Goal: Task Accomplishment & Management: Manage account settings

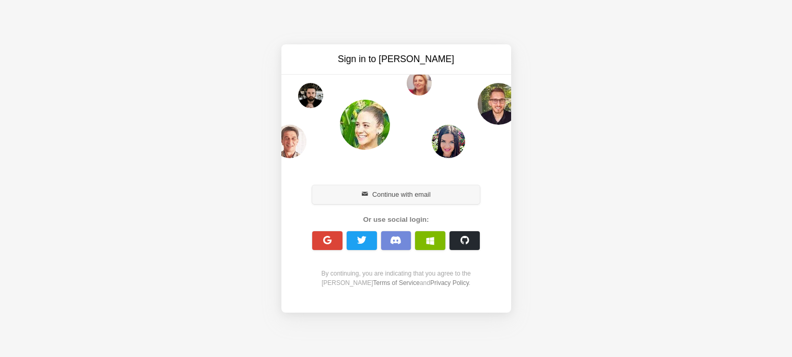
click at [396, 195] on button "Continue with email" at bounding box center [396, 194] width 168 height 19
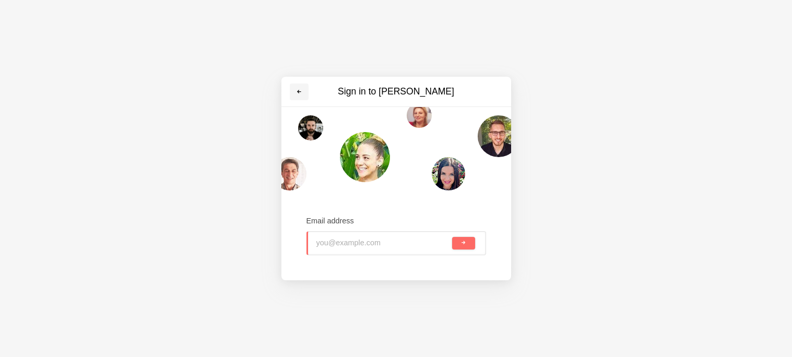
click at [296, 99] on link at bounding box center [299, 92] width 19 height 17
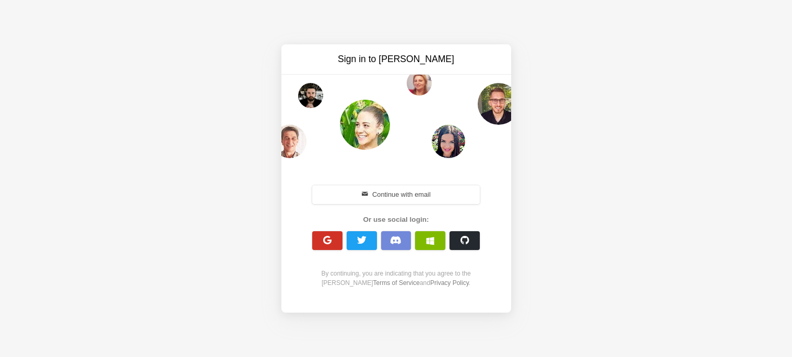
click at [323, 242] on span "button" at bounding box center [327, 240] width 10 height 10
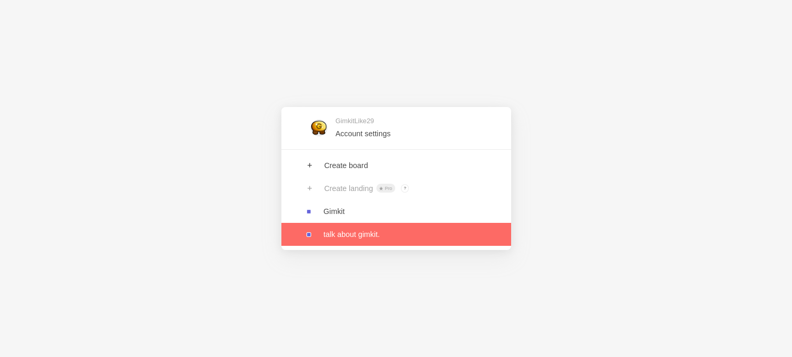
click at [334, 240] on link at bounding box center [396, 234] width 230 height 23
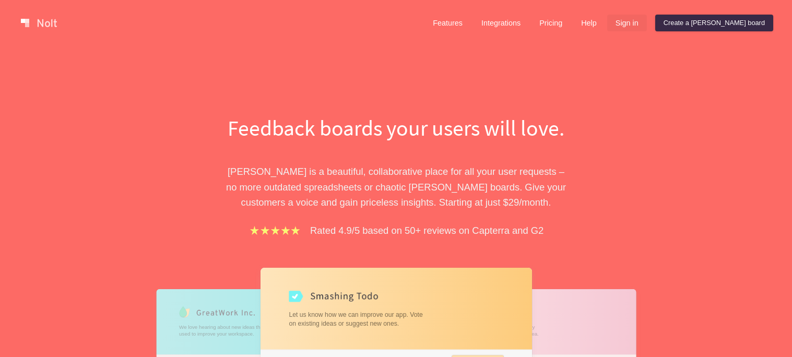
click at [647, 24] on link "Sign in" at bounding box center [627, 23] width 40 height 17
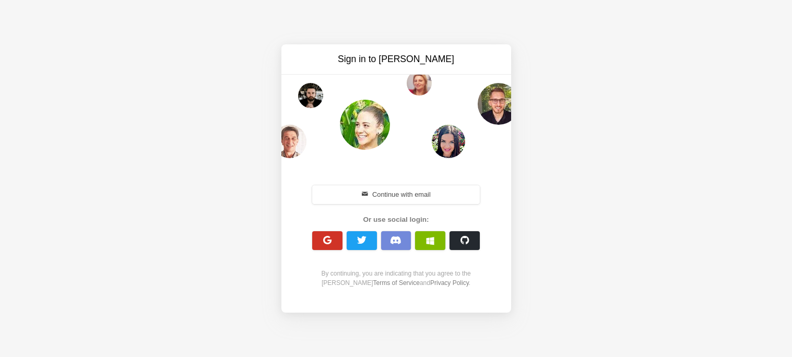
click at [323, 245] on span "button" at bounding box center [327, 240] width 10 height 10
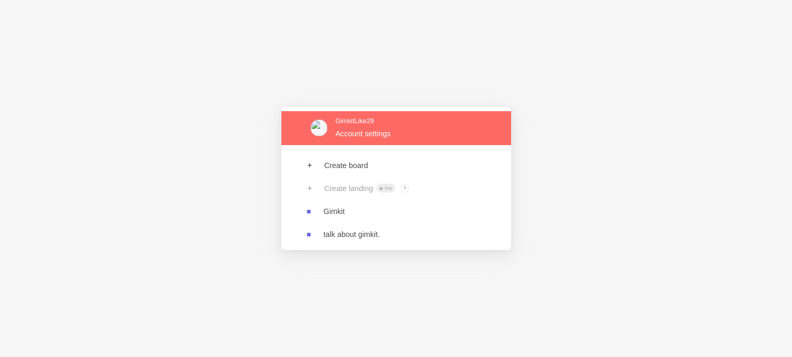
click at [396, 123] on link at bounding box center [396, 128] width 230 height 34
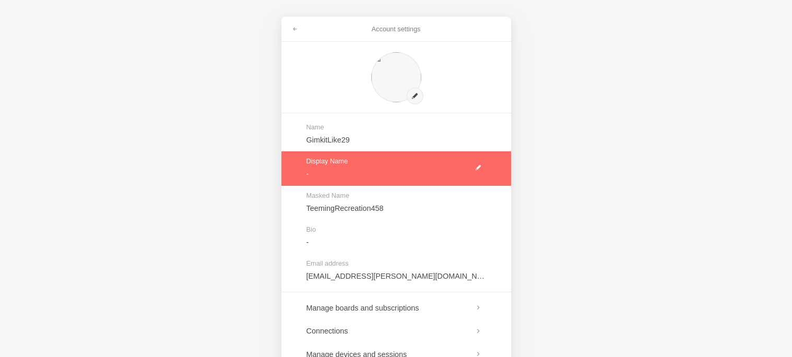
scroll to position [98, 0]
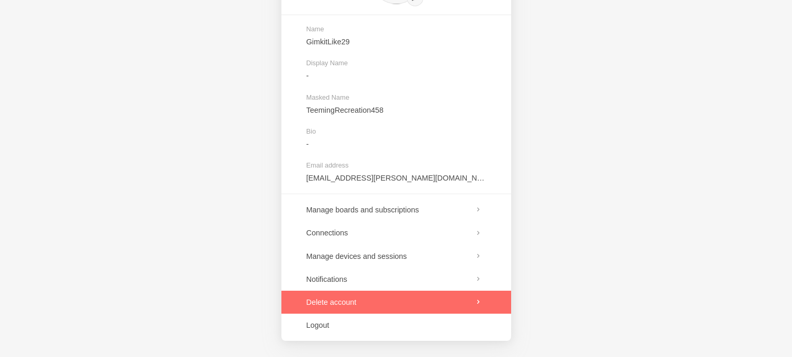
click at [350, 312] on link at bounding box center [396, 302] width 230 height 23
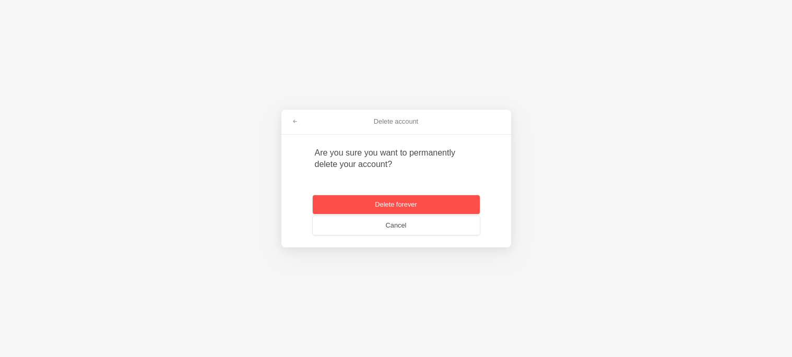
click at [350, 206] on button "Delete forever" at bounding box center [396, 204] width 167 height 19
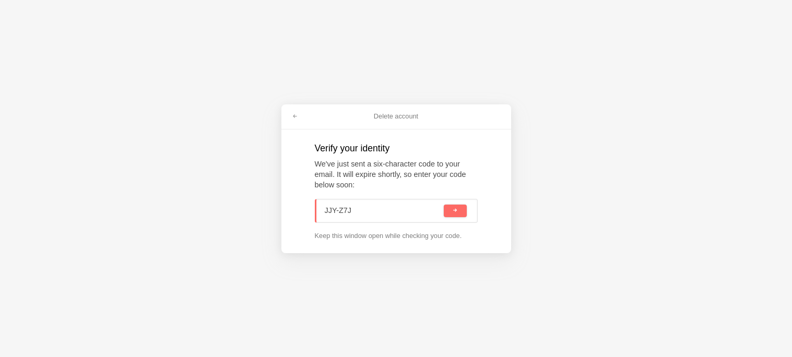
click at [444, 205] on button "submit" at bounding box center [455, 211] width 22 height 13
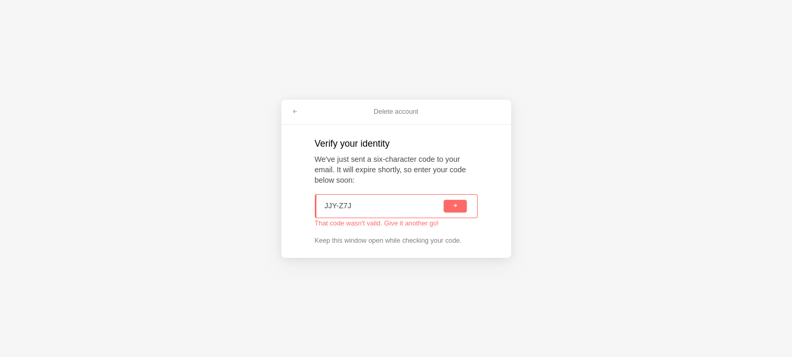
paste input "Y"
type input "JYY-Z7J"
click at [444, 200] on button "submit" at bounding box center [455, 206] width 22 height 13
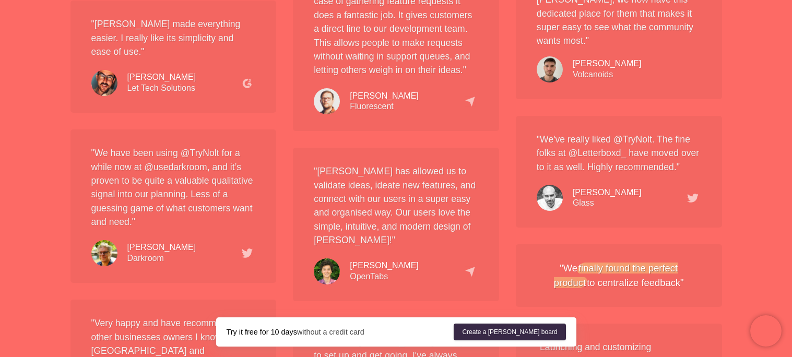
scroll to position [1672, 0]
